Goal: Task Accomplishment & Management: Use online tool/utility

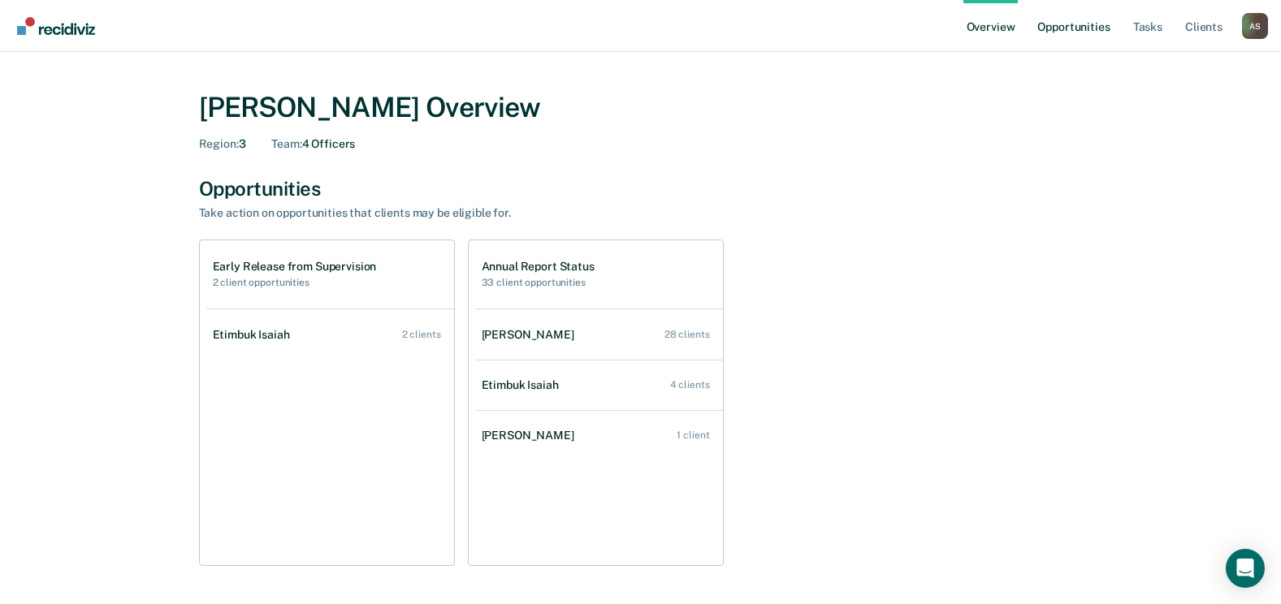
click at [1057, 25] on link "Opportunities" at bounding box center [1073, 26] width 79 height 52
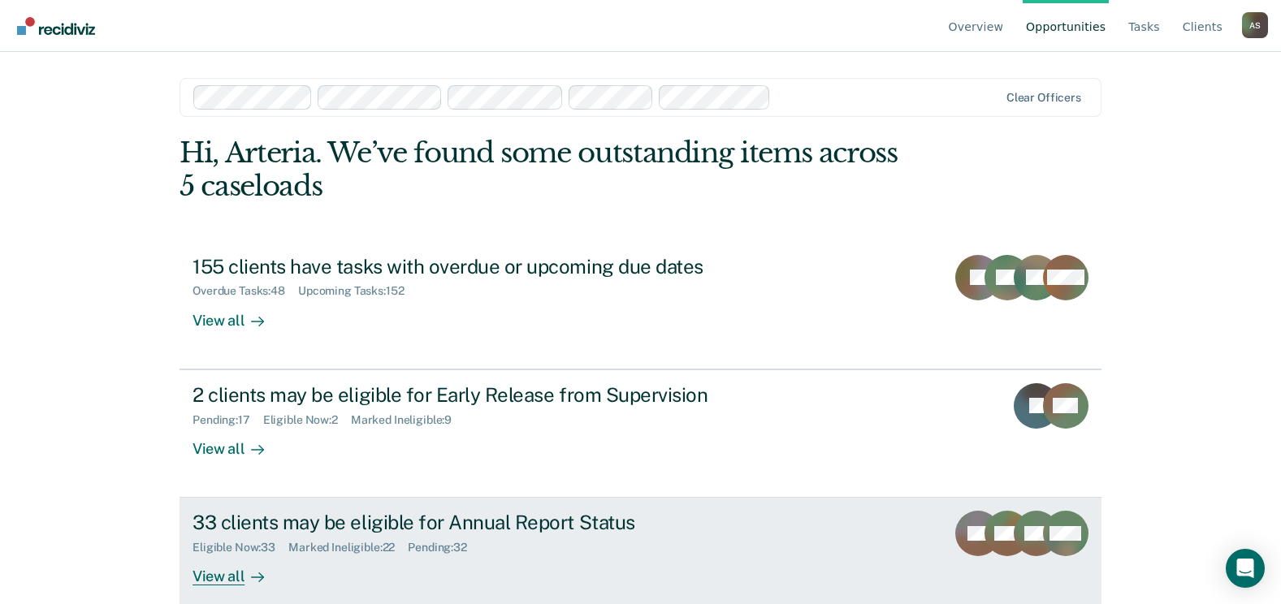
click at [425, 523] on div "33 clients may be eligible for Annual Report Status" at bounding box center [477, 523] width 570 height 24
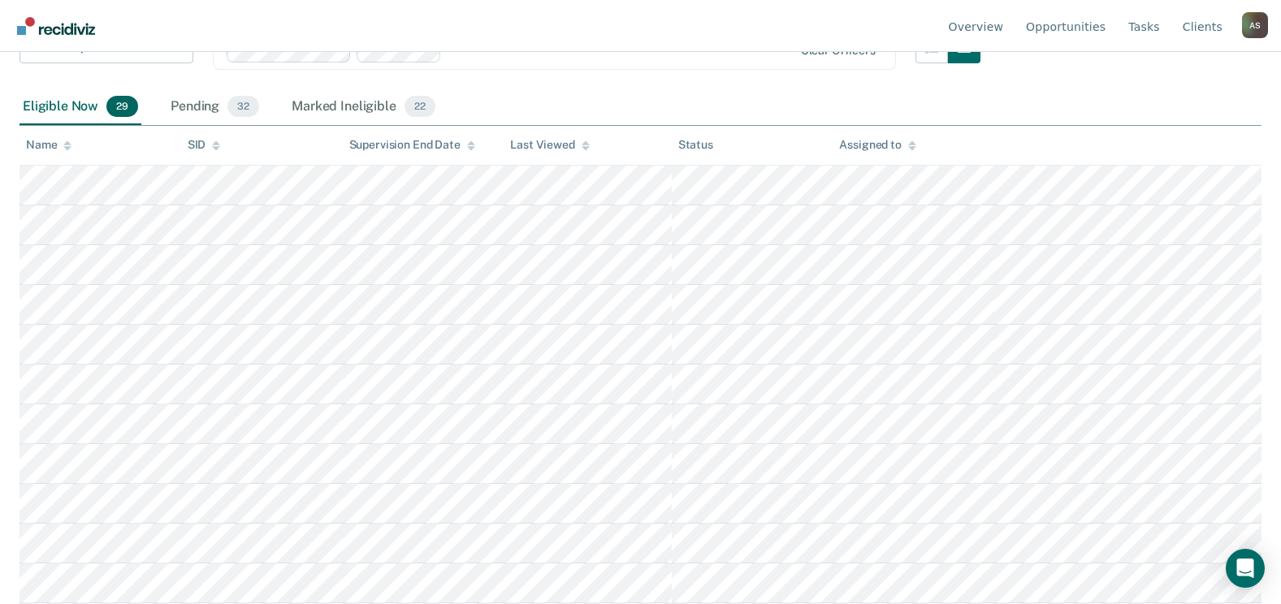
scroll to position [177, 0]
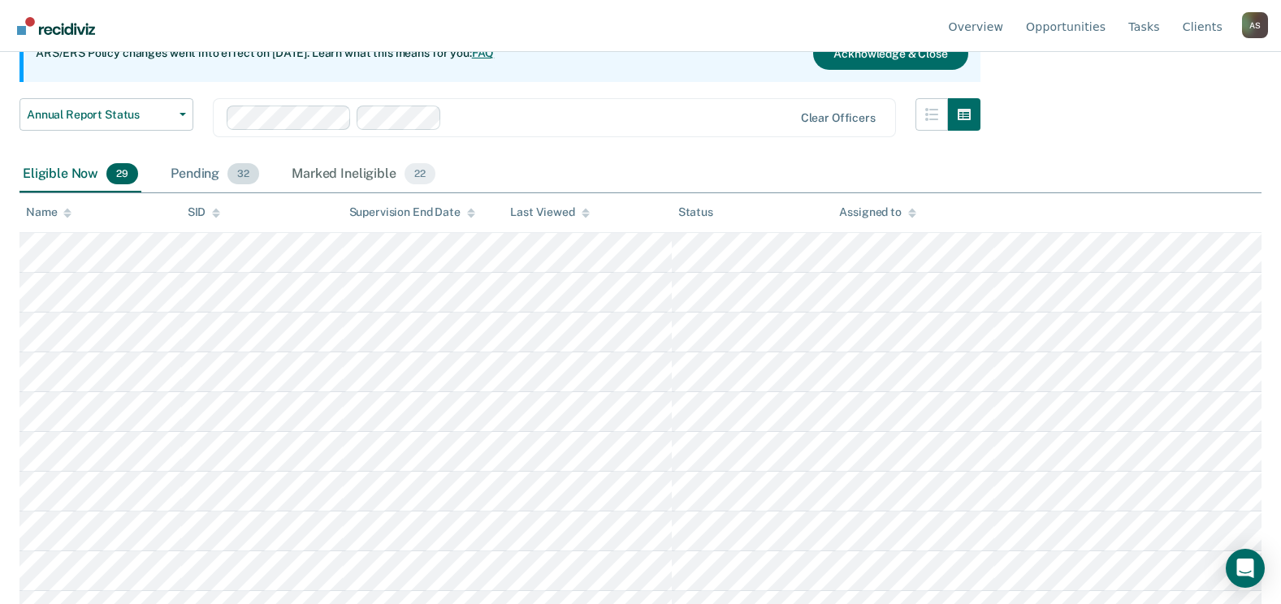
click at [192, 173] on div "Pending 32" at bounding box center [214, 175] width 95 height 36
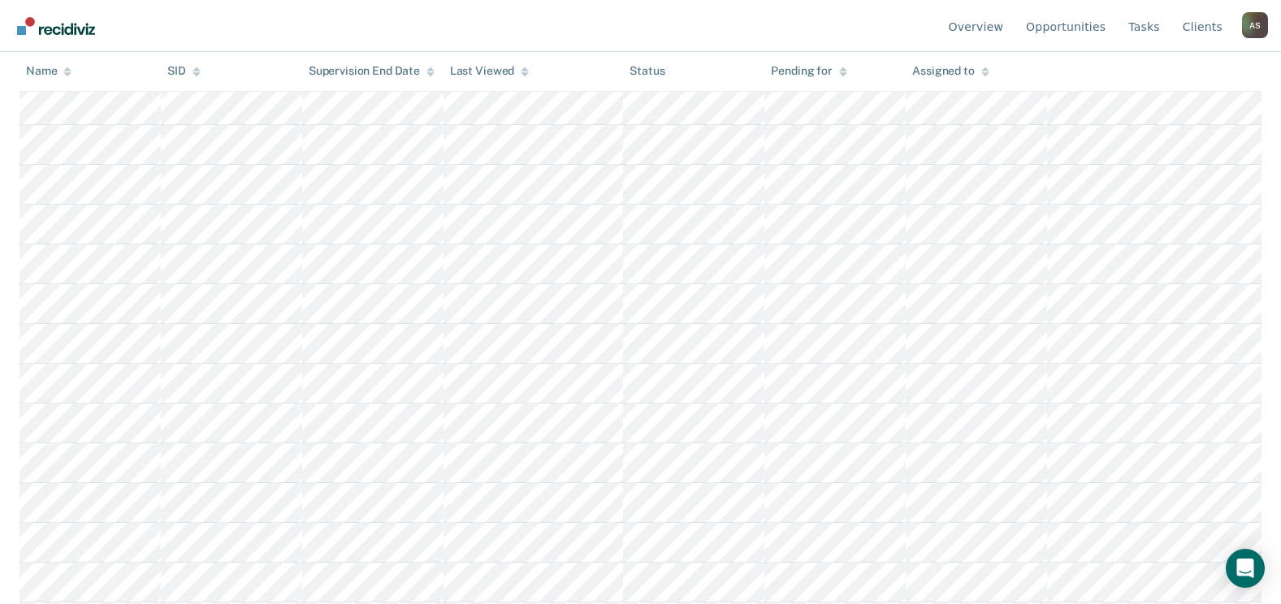
scroll to position [1079, 0]
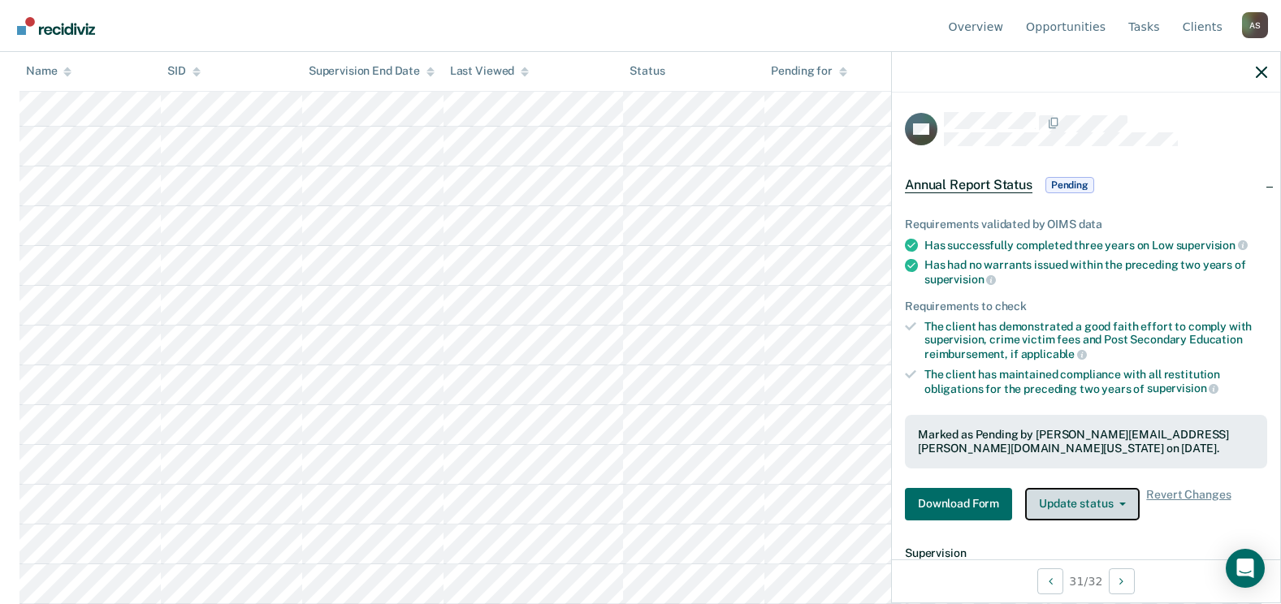
click at [1125, 502] on button "Update status" at bounding box center [1082, 504] width 114 height 32
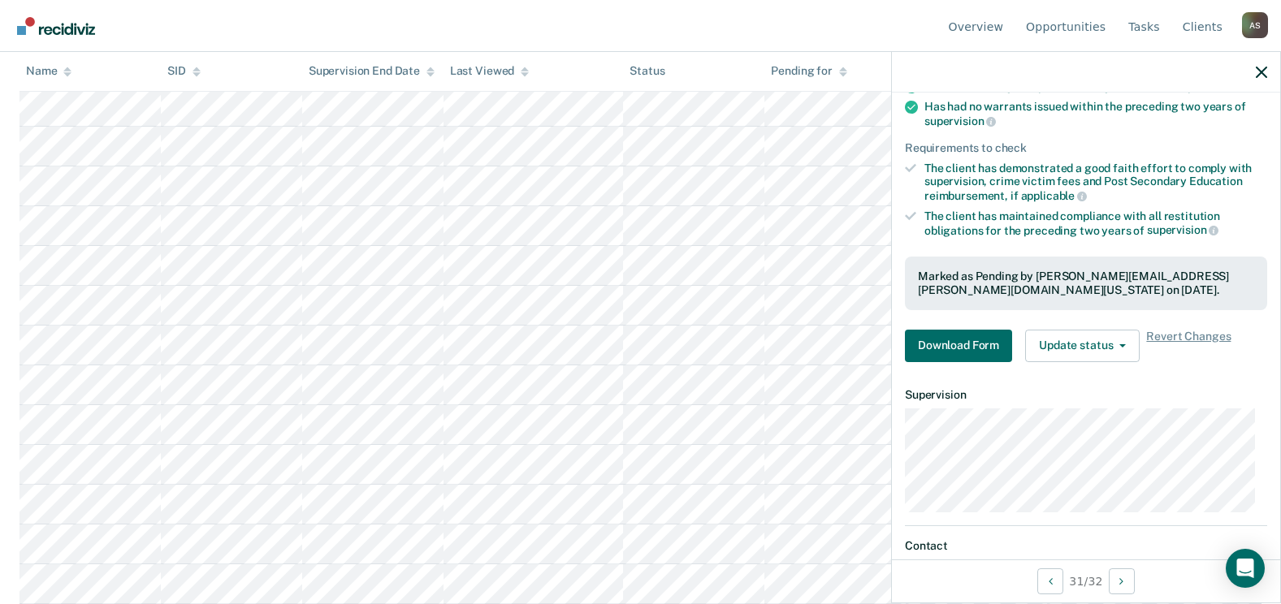
scroll to position [186, 0]
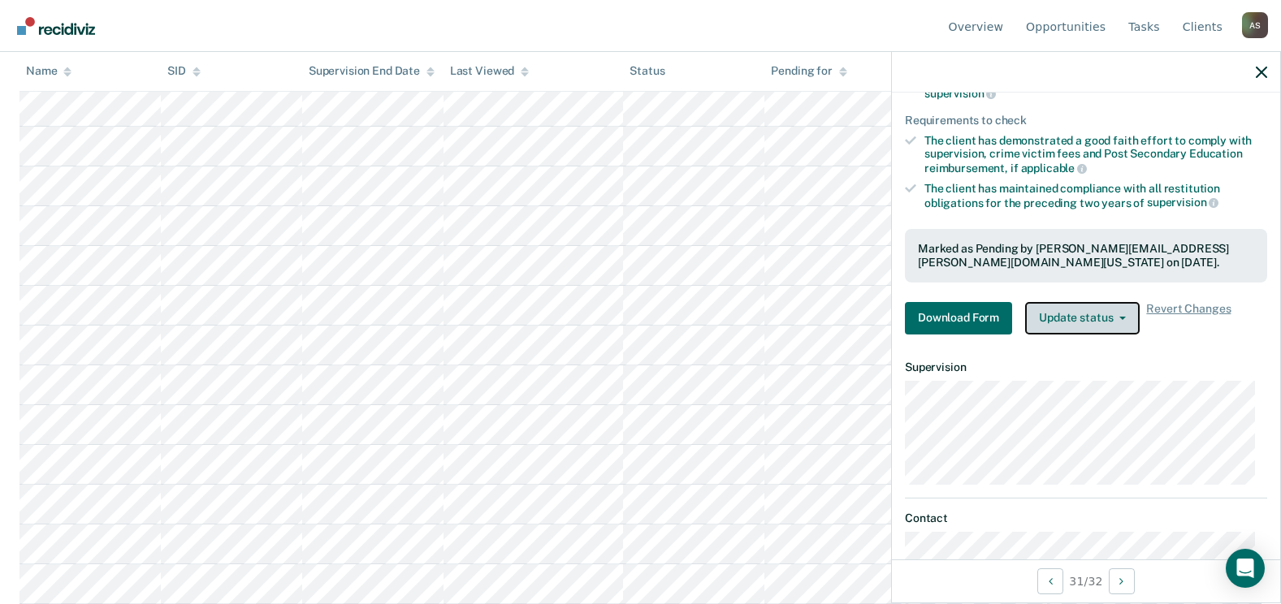
click at [1114, 312] on button "Update status" at bounding box center [1082, 318] width 114 height 32
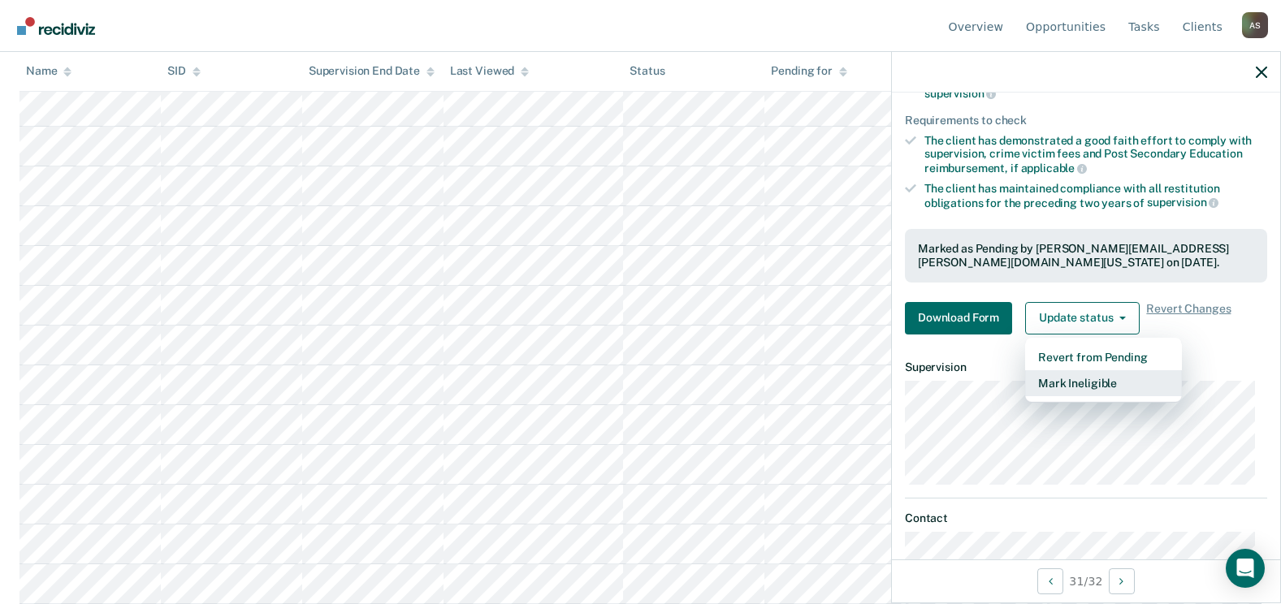
click at [1096, 379] on button "Mark Ineligible" at bounding box center [1103, 383] width 157 height 26
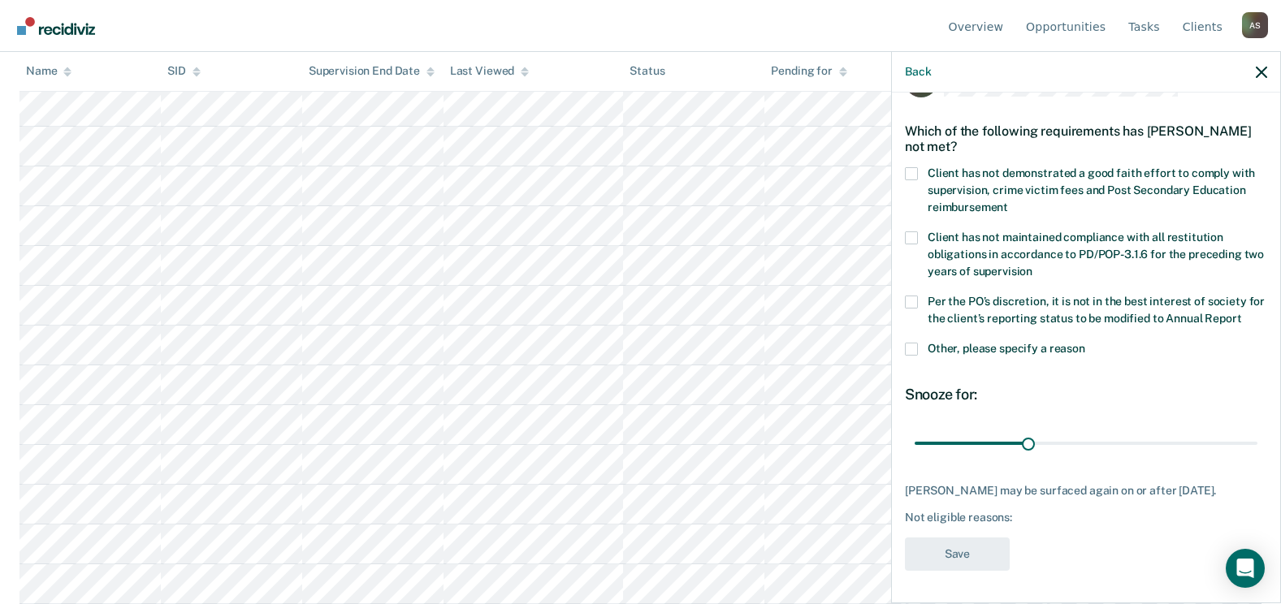
scroll to position [78, 0]
click at [913, 167] on span at bounding box center [911, 173] width 13 height 13
click at [1008, 201] on input "Client has not demonstrated a good faith effort to comply with supervision, cri…" at bounding box center [1008, 201] width 0 height 0
drag, startPoint x: 911, startPoint y: 266, endPoint x: 914, endPoint y: 274, distance: 9.5
click at [913, 296] on span at bounding box center [911, 302] width 13 height 13
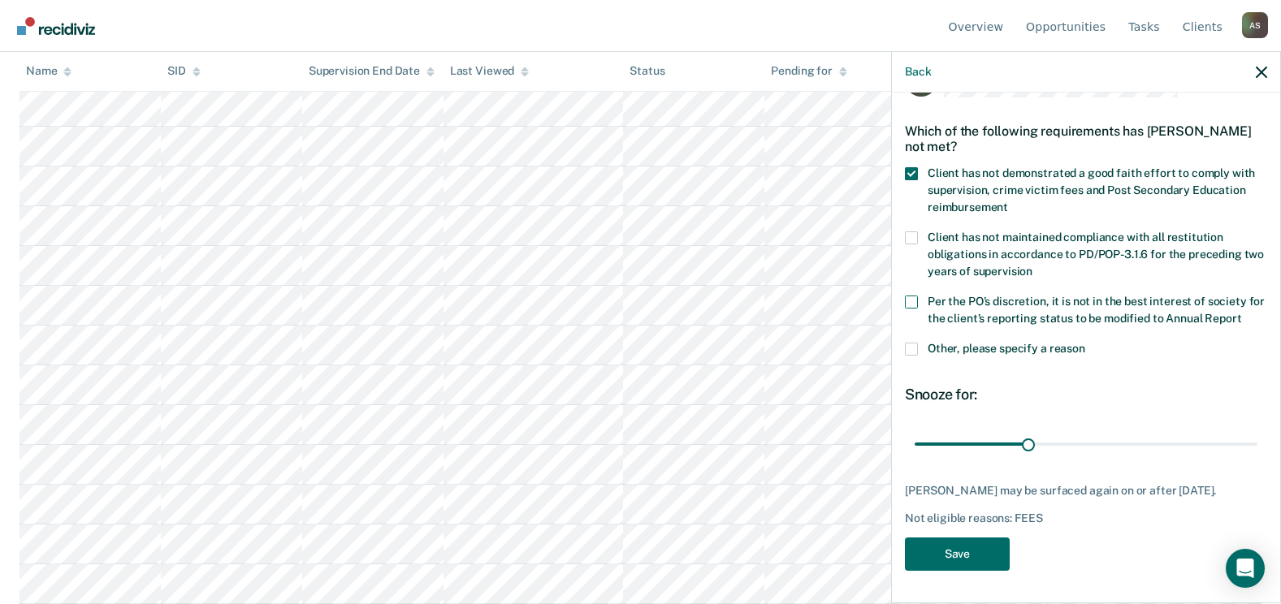
click at [1241, 313] on input "Per the PO’s discretion, it is not in the best interest of society for the clie…" at bounding box center [1241, 313] width 0 height 0
drag, startPoint x: 949, startPoint y: 430, endPoint x: 1288, endPoint y: 435, distance: 338.7
type input "365"
click at [1257, 430] on input "range" at bounding box center [1085, 444] width 343 height 28
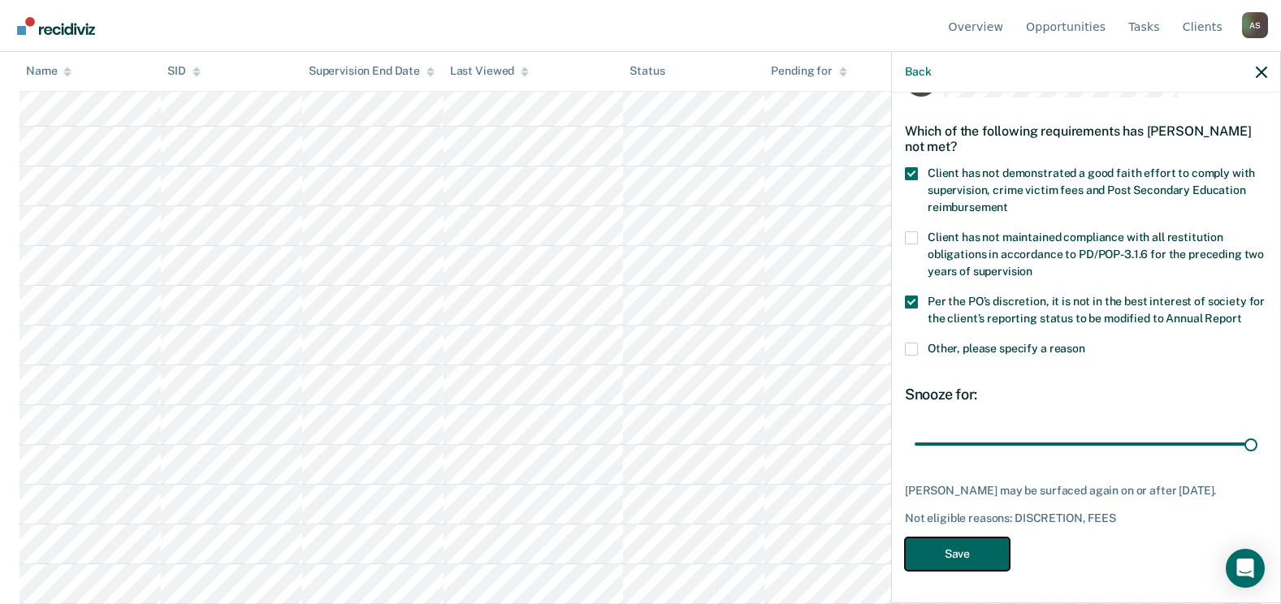
click at [956, 548] on button "Save" at bounding box center [957, 554] width 105 height 33
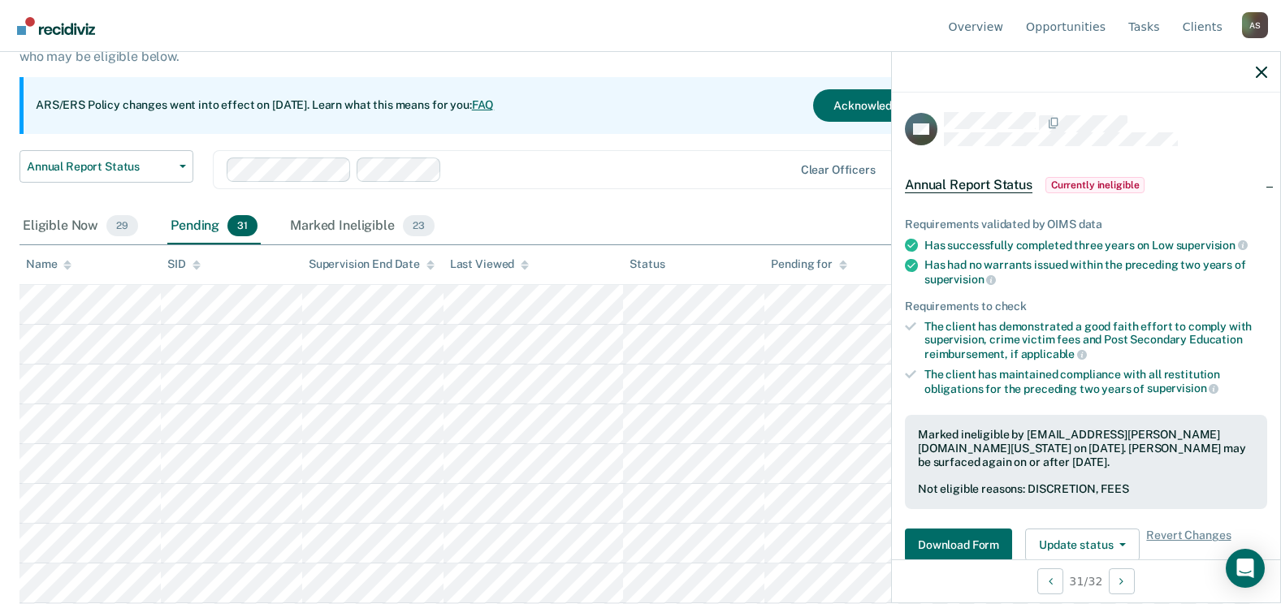
scroll to position [78, 0]
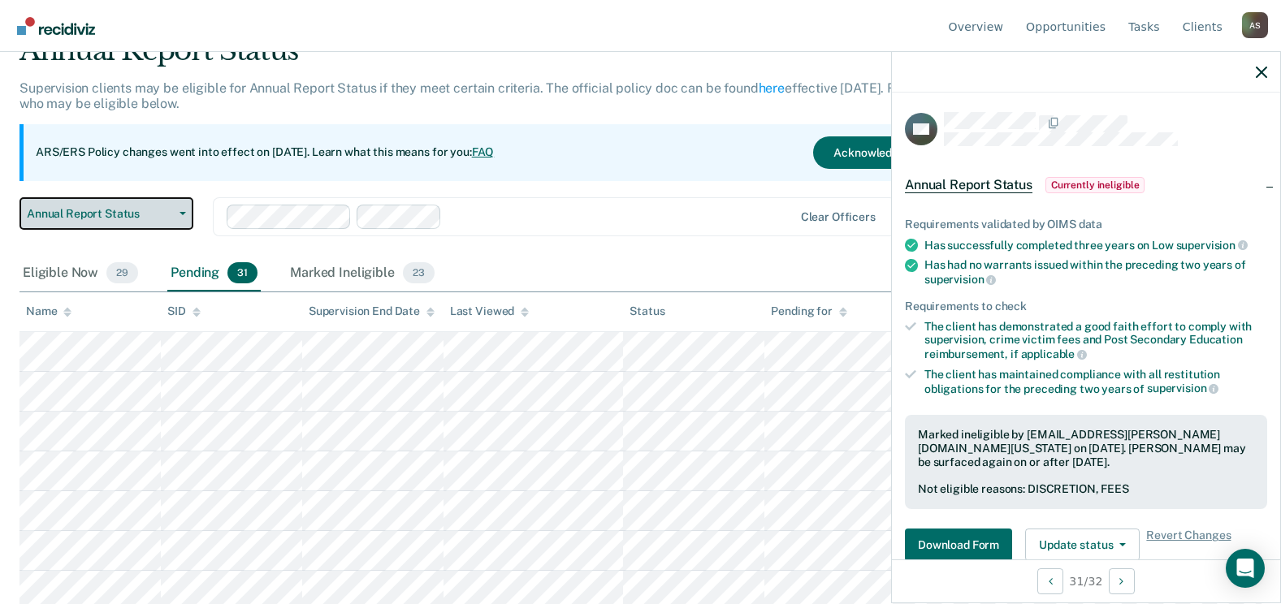
click at [174, 218] on button "Annual Report Status" at bounding box center [106, 213] width 174 height 32
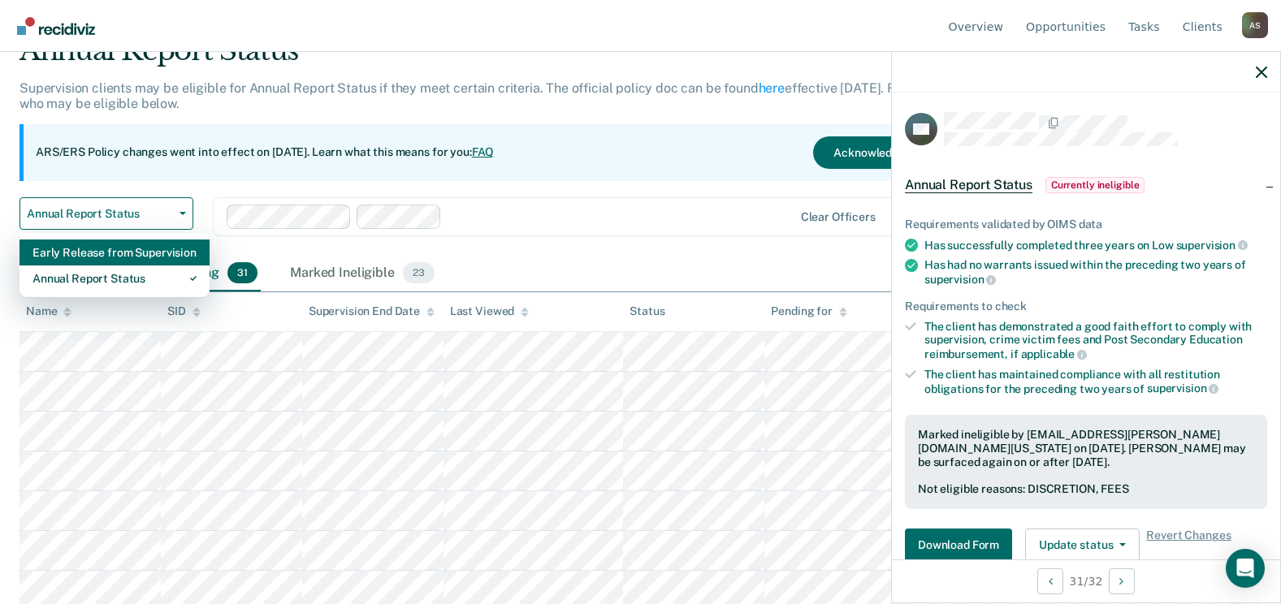
click at [136, 251] on div "Early Release from Supervision" at bounding box center [114, 253] width 164 height 26
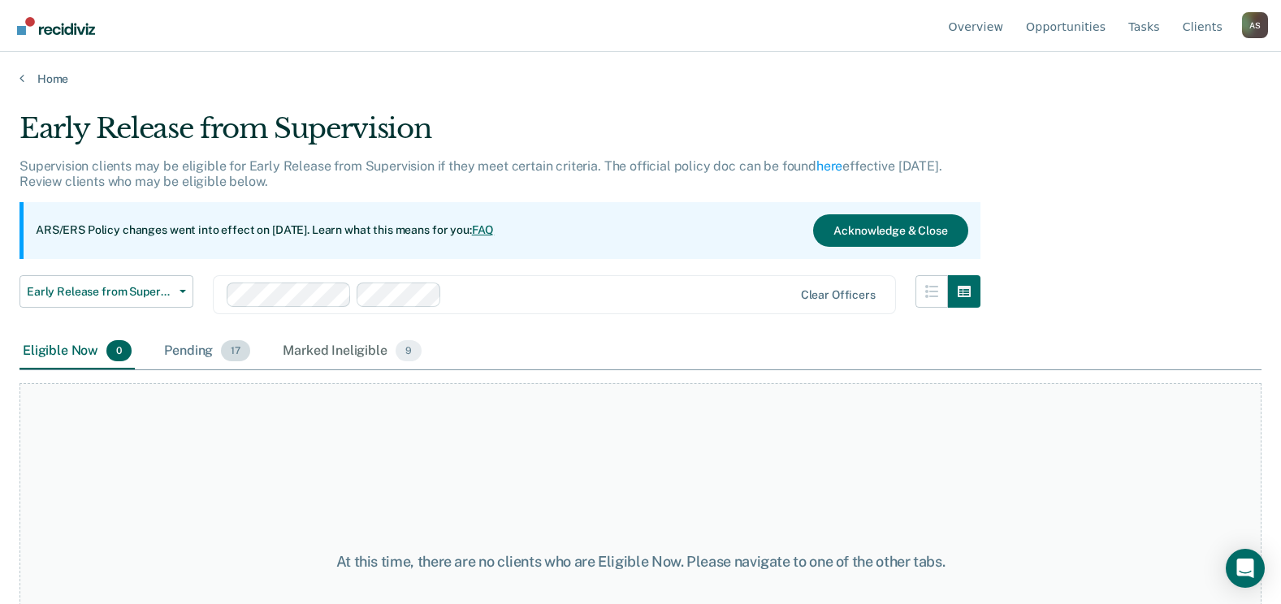
click at [206, 346] on div "Pending 17" at bounding box center [207, 352] width 93 height 36
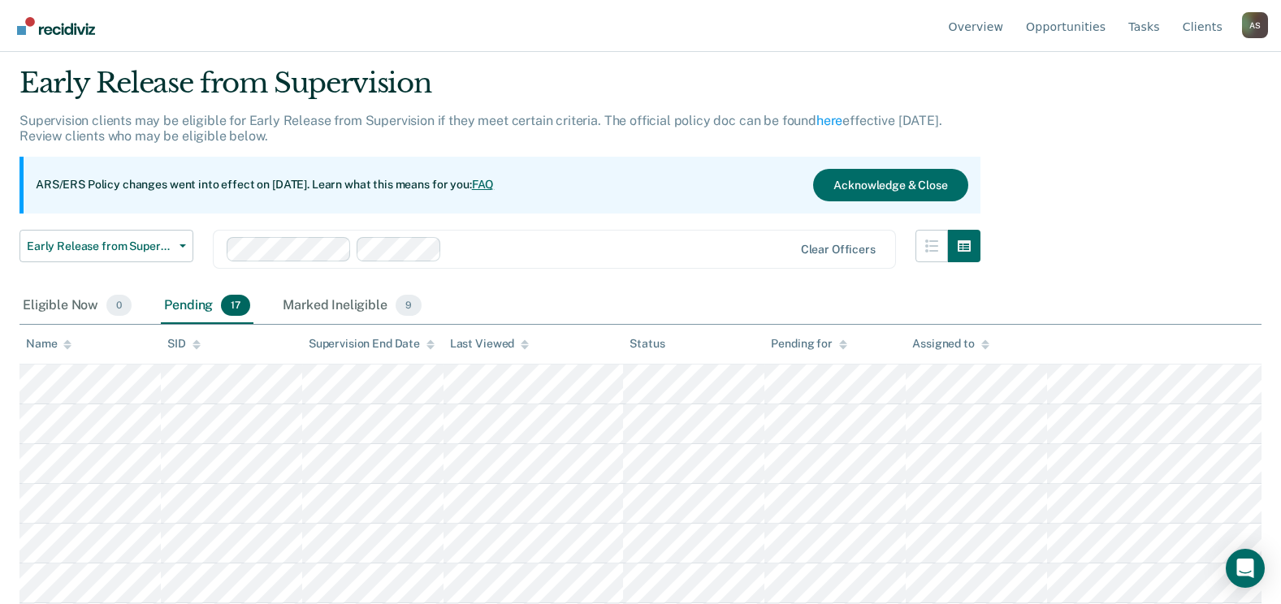
scroll to position [39, 0]
